Goal: Task Accomplishment & Management: Complete application form

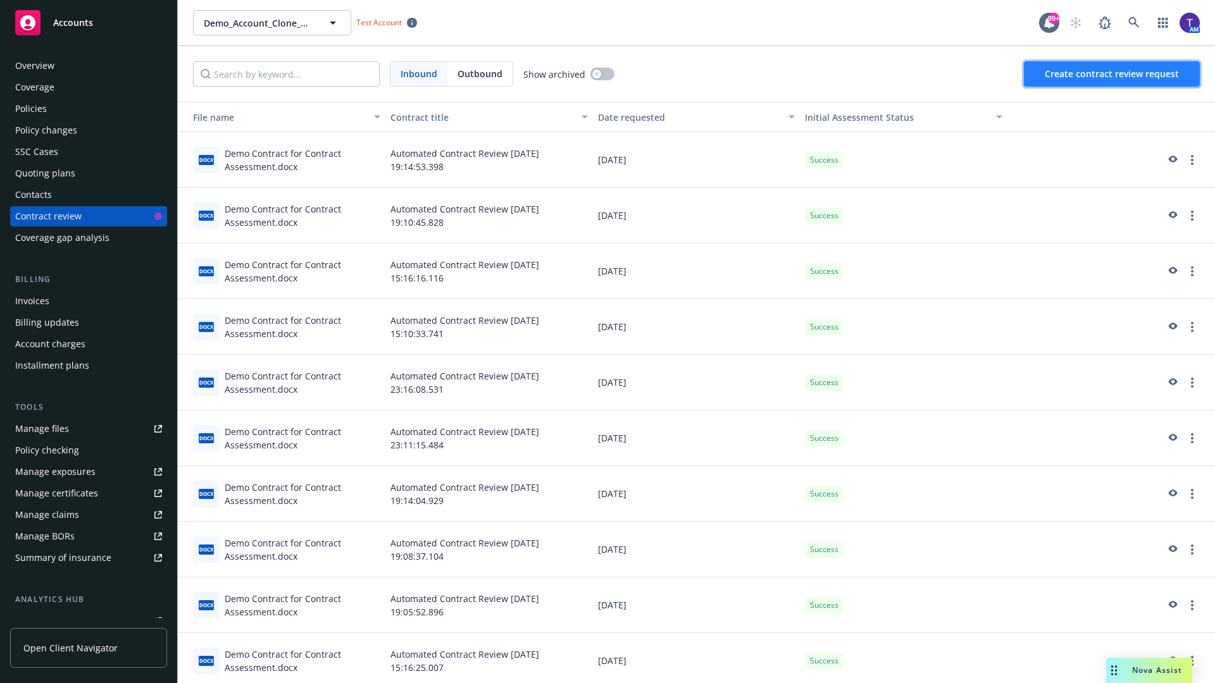
click at [1112, 74] on span "Create contract review request" at bounding box center [1112, 74] width 134 height 12
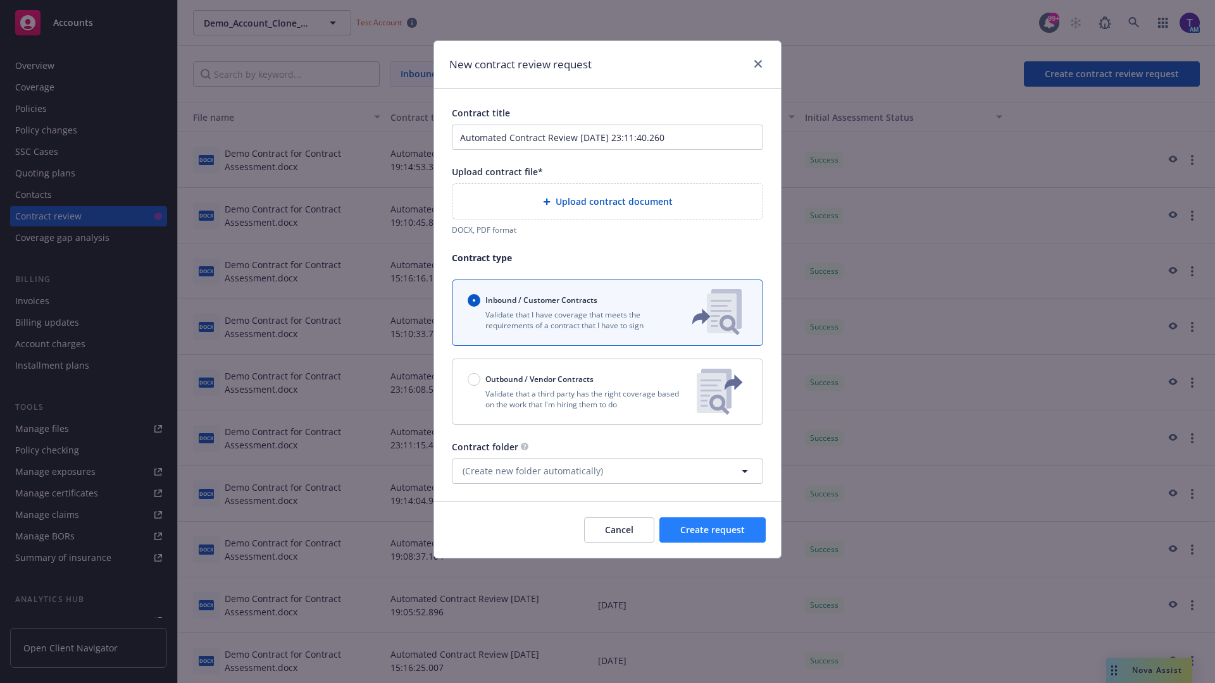
type input "Automated Contract Review 09-26-2025 23:11:40.260"
click at [607, 392] on p "Validate that a third party has the right coverage based on the work that I'm h…" at bounding box center [577, 400] width 219 height 22
radio input "false"
radio input "true"
click at [713, 536] on span "Create request" at bounding box center [712, 530] width 65 height 12
